Goal: Information Seeking & Learning: Check status

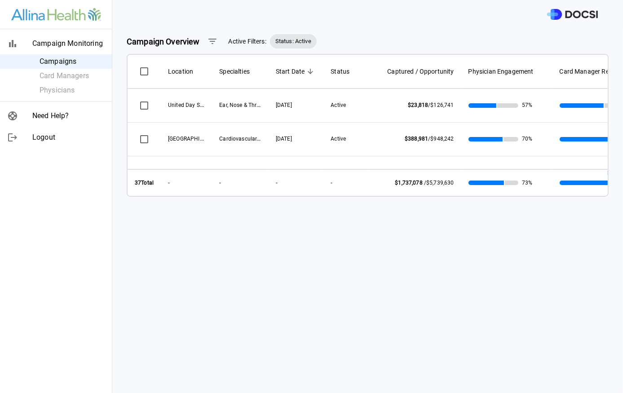
click at [344, 220] on div "Campaign Overview Active Filters: Status: Active Location Specialties Start Dat…" at bounding box center [367, 211] width 510 height 364
click at [347, 228] on div "Campaign Overview Active Filters: Status: Active Location Specialties Start Dat…" at bounding box center [367, 211] width 510 height 364
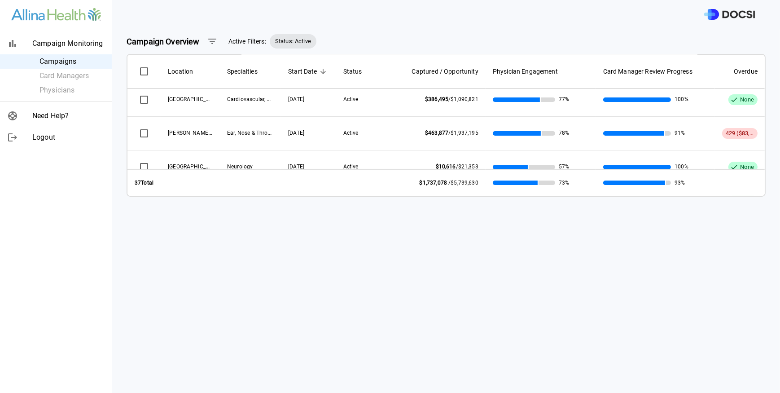
scroll to position [71, 0]
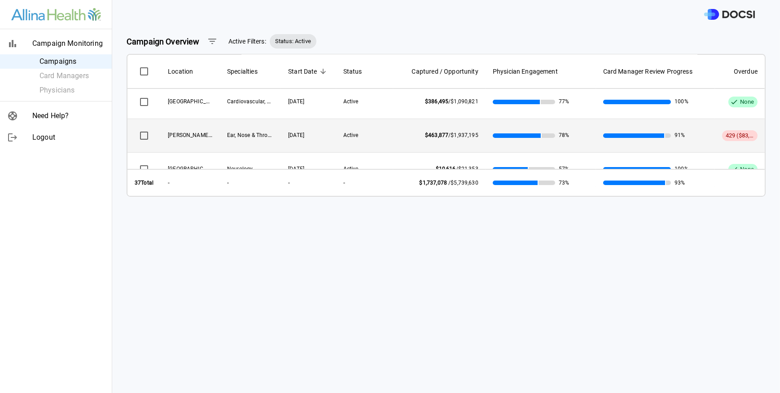
click at [622, 136] on span "429 ($83,962)" at bounding box center [744, 135] width 36 height 7
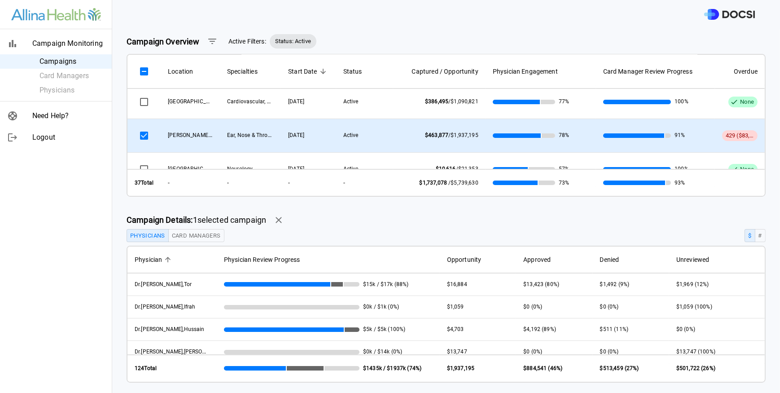
click at [622, 136] on span "429 ($83,962)" at bounding box center [744, 135] width 36 height 7
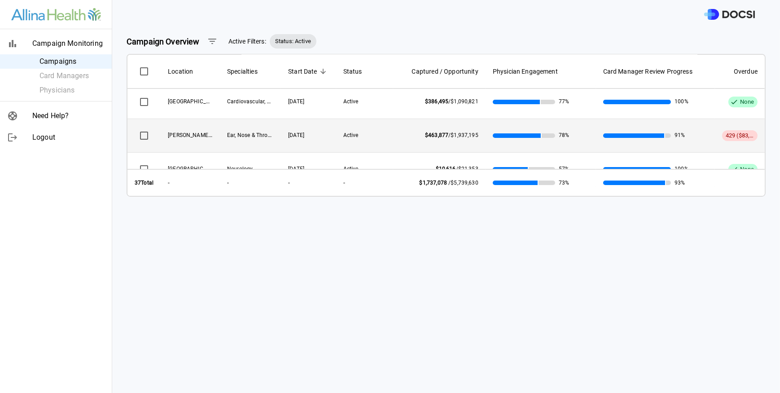
click at [622, 135] on span "429 ($83,962)" at bounding box center [744, 135] width 36 height 7
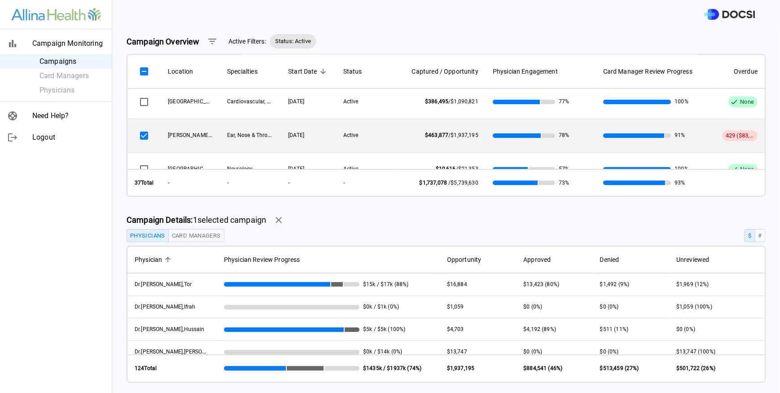
click at [213, 230] on button "Card Managers" at bounding box center [196, 235] width 56 height 13
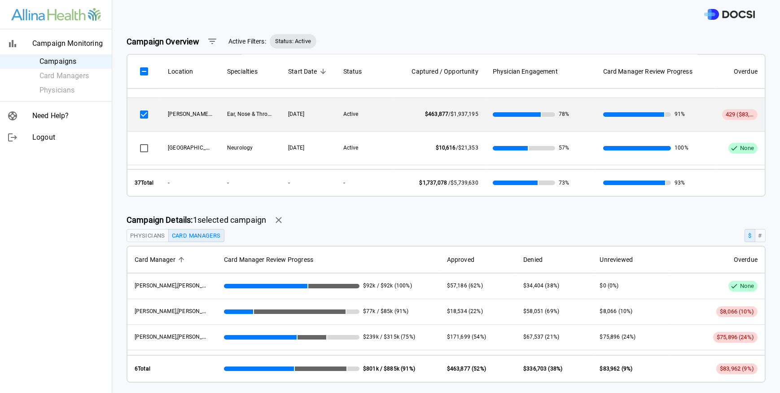
scroll to position [90, 0]
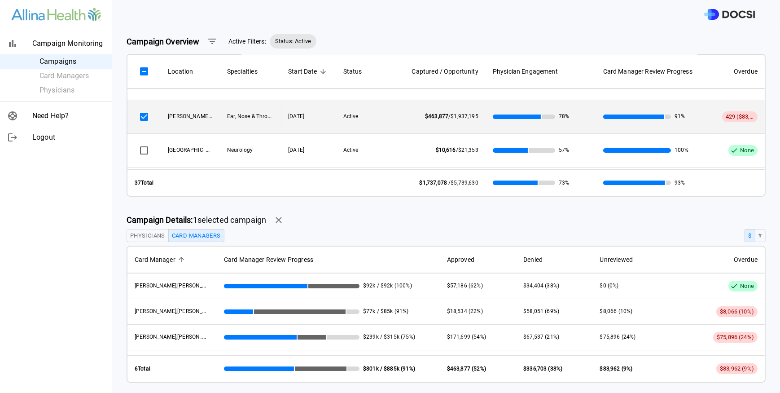
click at [383, 234] on div "Physicians Card Managers $ #" at bounding box center [446, 235] width 639 height 13
click at [514, 215] on div "Campaign Details: 1 selected campaign" at bounding box center [446, 220] width 639 height 18
click at [390, 230] on div "Physicians Card Managers $ #" at bounding box center [446, 235] width 639 height 13
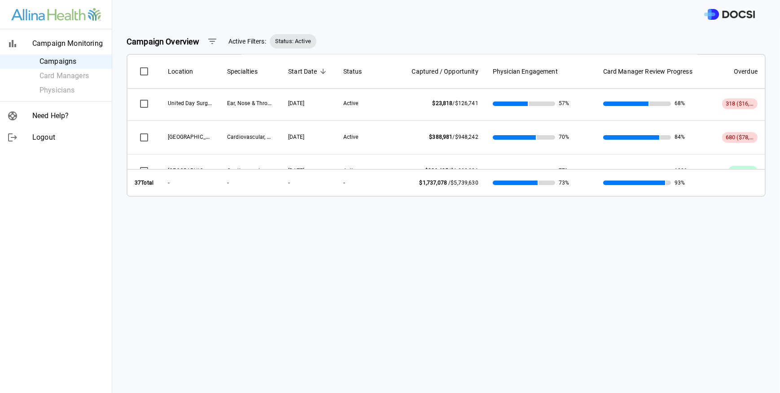
scroll to position [0, 0]
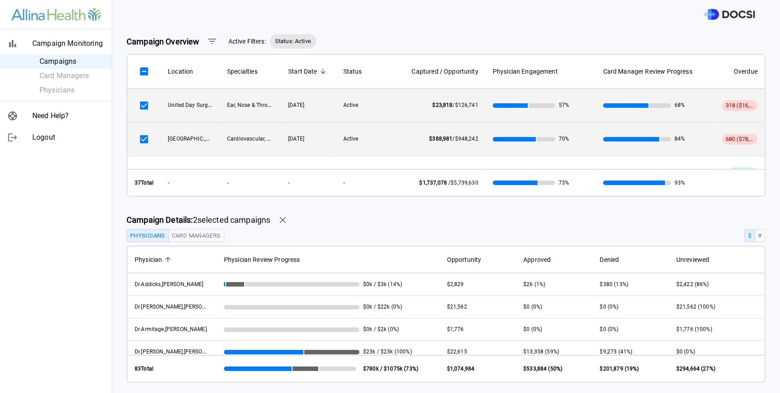
click at [208, 234] on button "Card Managers" at bounding box center [196, 235] width 56 height 13
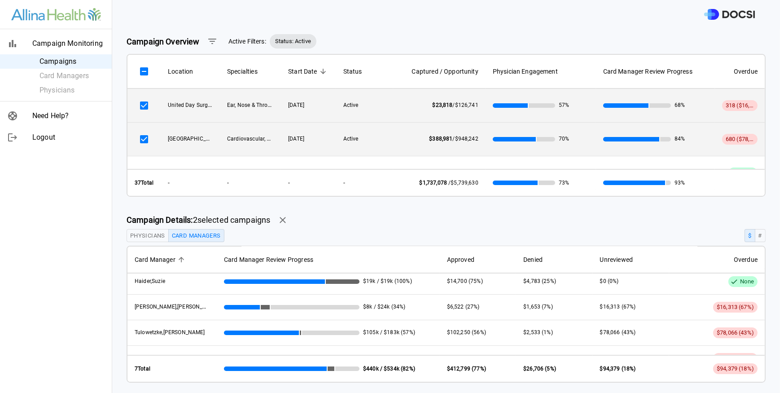
scroll to position [96, 0]
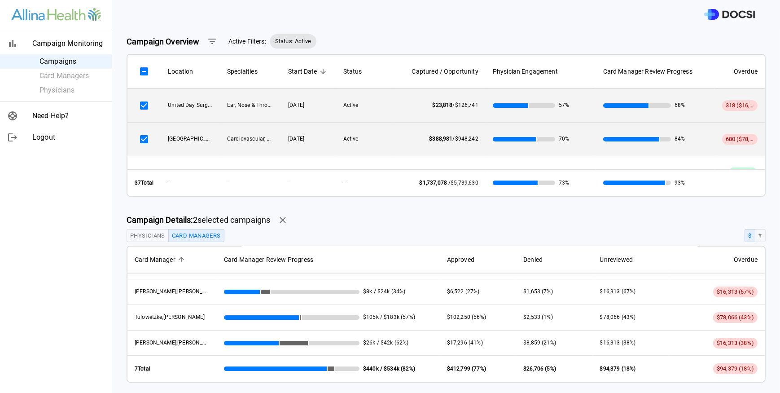
click at [387, 217] on div "Campaign Details: 2 selected campaign s" at bounding box center [446, 220] width 639 height 18
drag, startPoint x: 372, startPoint y: 228, endPoint x: 348, endPoint y: 265, distance: 44.1
click at [372, 229] on div "Physicians Card Managers $ #" at bounding box center [446, 235] width 639 height 13
click at [437, 238] on div "Physicians Card Managers $ #" at bounding box center [446, 235] width 639 height 13
click at [488, 35] on div "Campaign Overview Active Filters: Status: Active" at bounding box center [446, 41] width 639 height 25
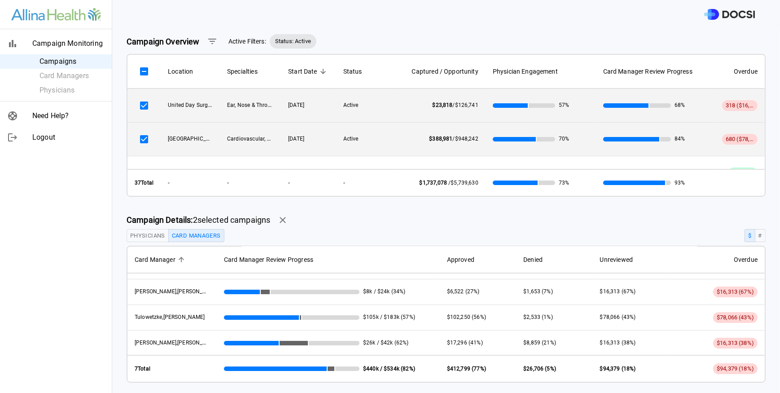
click at [354, 220] on div "Campaign Details: 2 selected campaign s" at bounding box center [446, 220] width 639 height 18
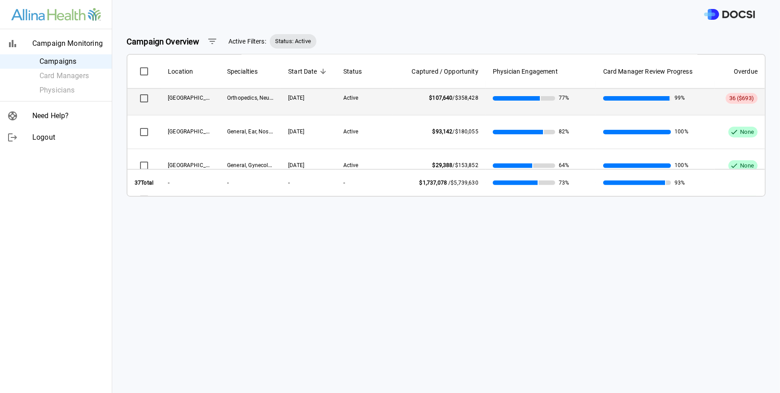
scroll to position [568, 0]
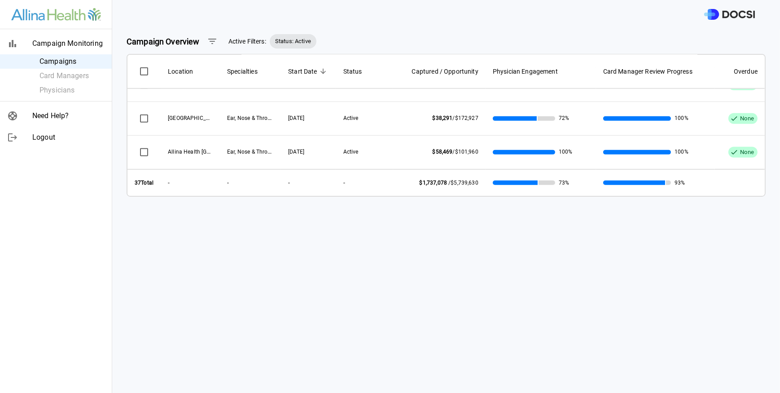
click at [457, 278] on div "Campaign Overview Active Filters: Status: Active Location Specialties Start Dat…" at bounding box center [446, 211] width 668 height 364
